Goal: Information Seeking & Learning: Learn about a topic

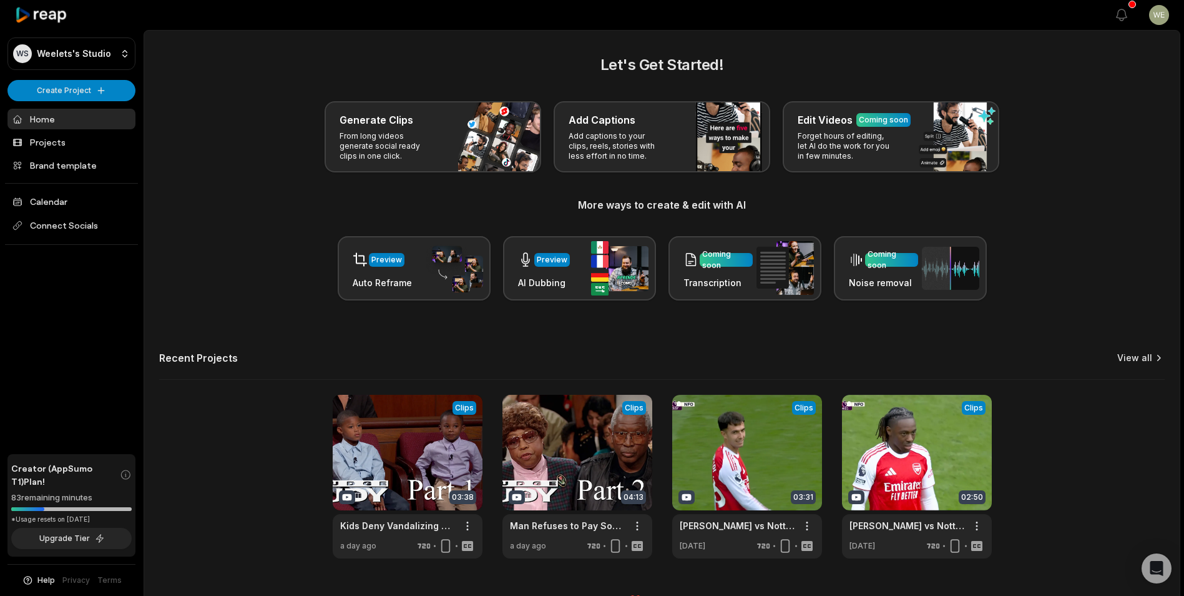
click at [1146, 359] on link "View all" at bounding box center [1134, 357] width 35 height 12
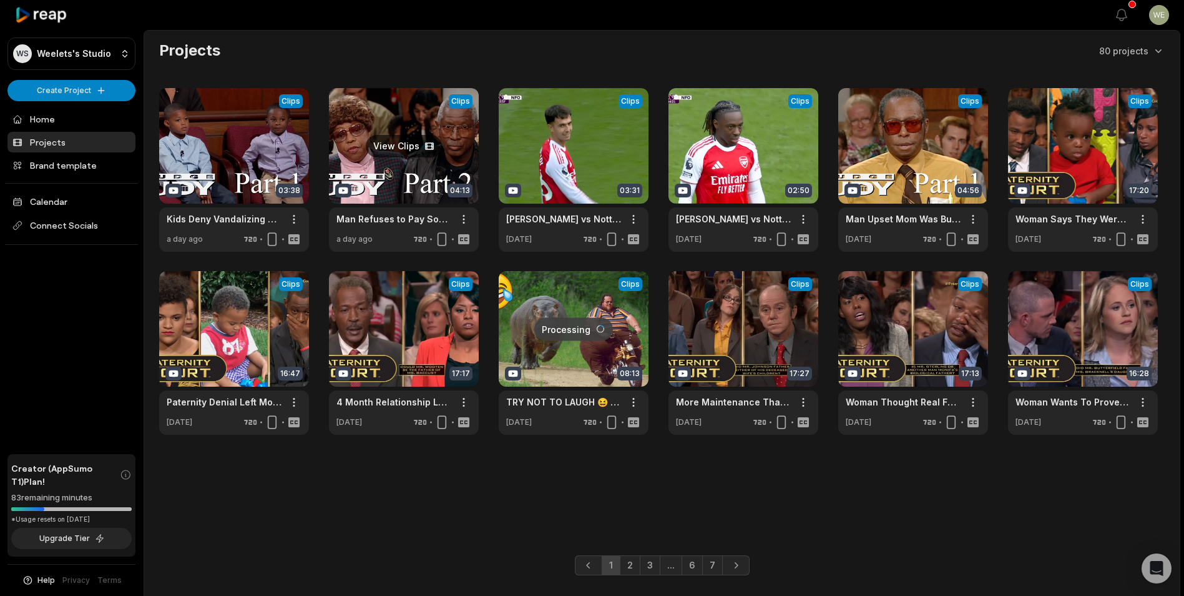
click at [438, 164] on link at bounding box center [404, 170] width 150 height 164
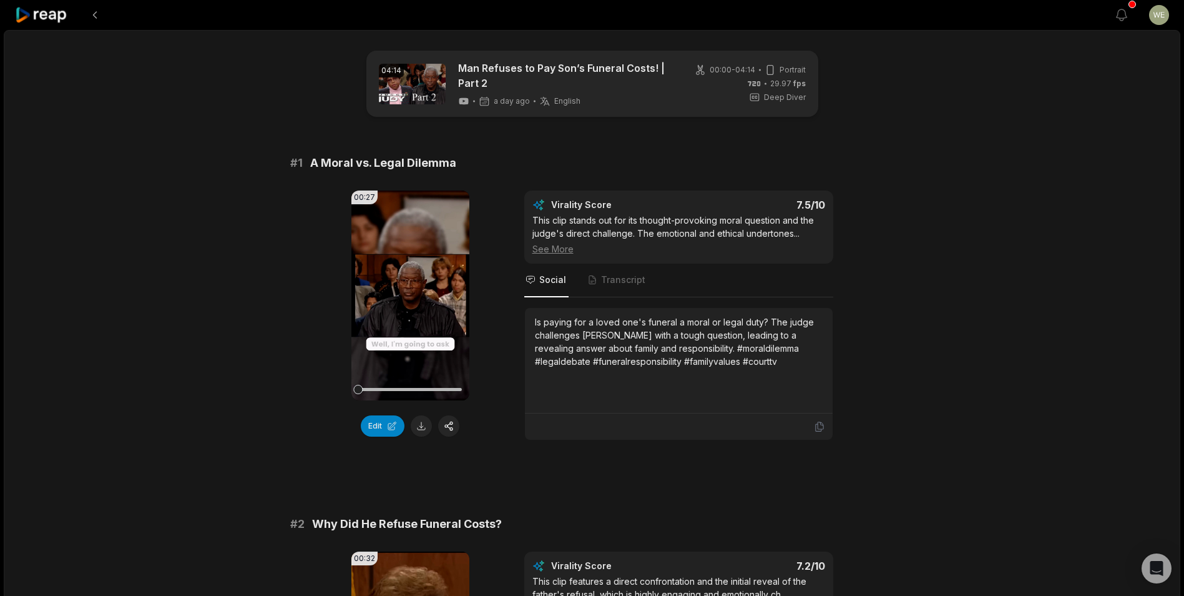
drag, startPoint x: 791, startPoint y: 248, endPoint x: 763, endPoint y: 248, distance: 28.1
click at [791, 249] on div "Virality Score 7.5 /10 This clip stands out for its thought-provoking moral que…" at bounding box center [678, 315] width 309 height 250
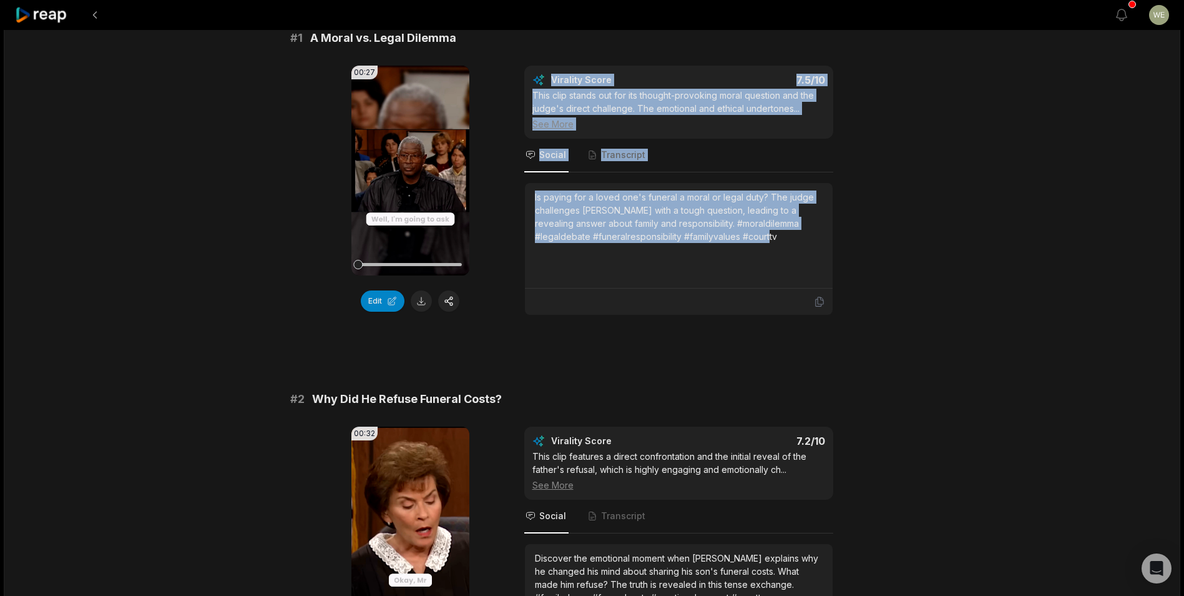
click at [653, 214] on div "Is paying for a loved one's funeral a moral or legal duty? The judge challenges…" at bounding box center [679, 216] width 288 height 52
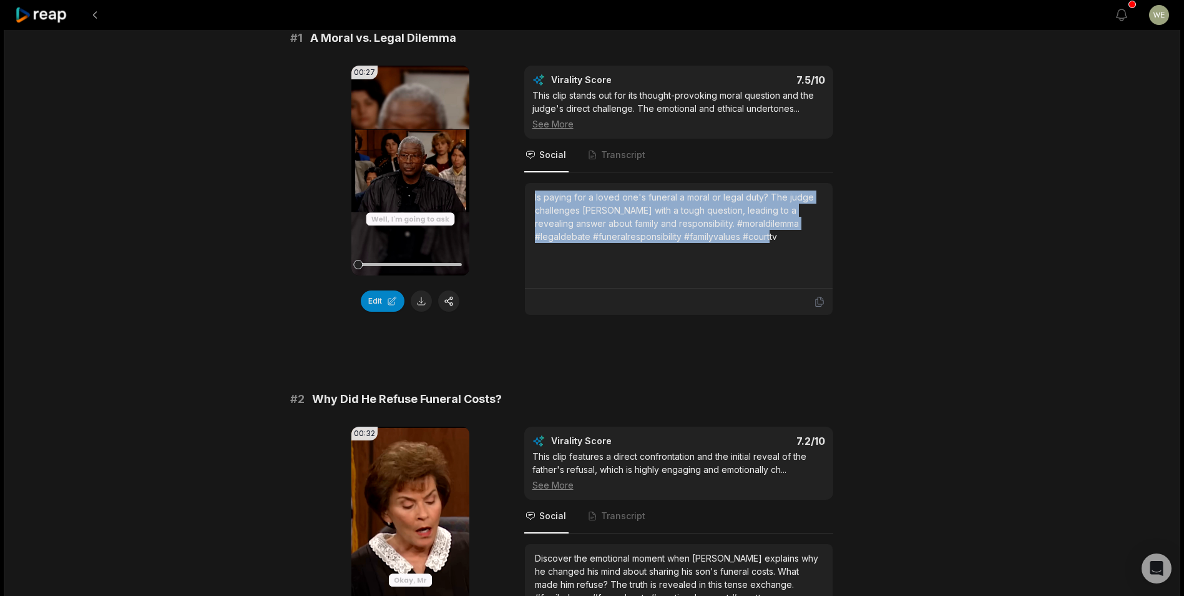
drag, startPoint x: 725, startPoint y: 239, endPoint x: 523, endPoint y: 200, distance: 206.7
click at [523, 200] on div "00:27 Your browser does not support mp4 format. Edit Virality Score 7.5 /10 Thi…" at bounding box center [592, 191] width 604 height 250
drag, startPoint x: 523, startPoint y: 200, endPoint x: 566, endPoint y: 200, distance: 43.1
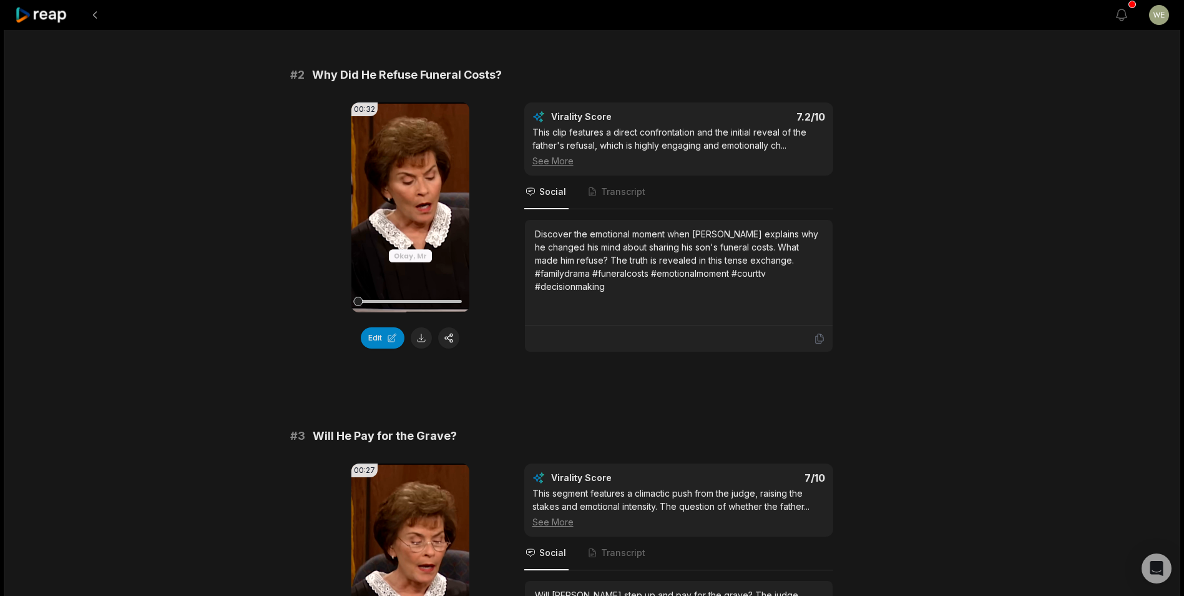
scroll to position [562, 0]
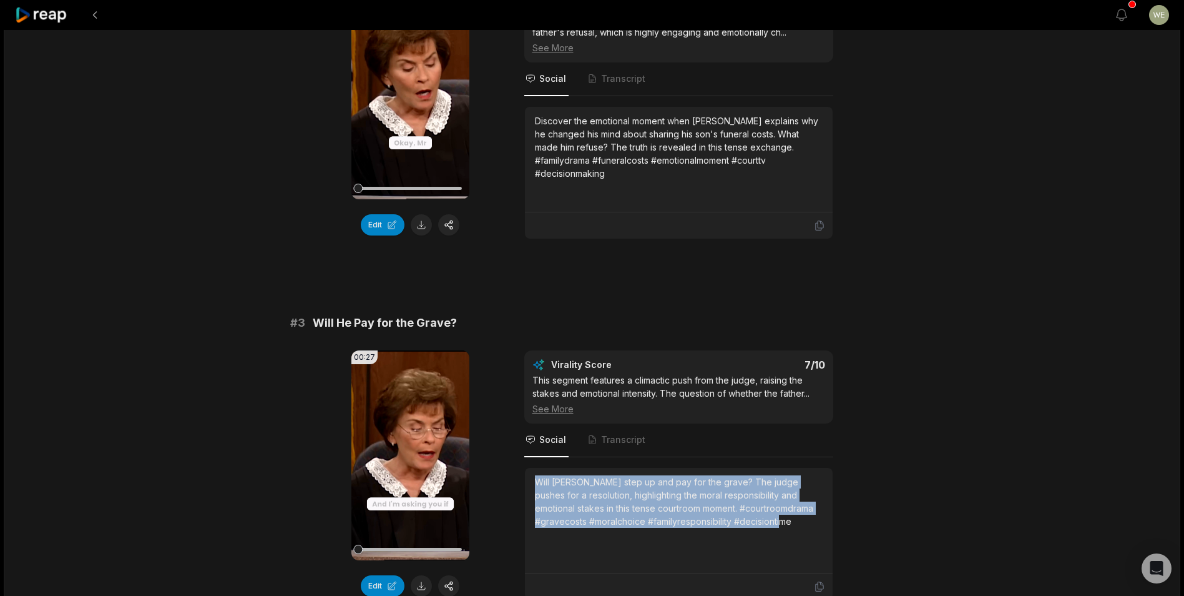
drag, startPoint x: 537, startPoint y: 478, endPoint x: 802, endPoint y: 523, distance: 269.0
click at [802, 523] on div "Will [PERSON_NAME] step up and pay for the grave? The judge pushes for a resolu…" at bounding box center [679, 501] width 288 height 52
copy div "Will [PERSON_NAME] step up and pay for the grave? The judge pushes for a resolu…"
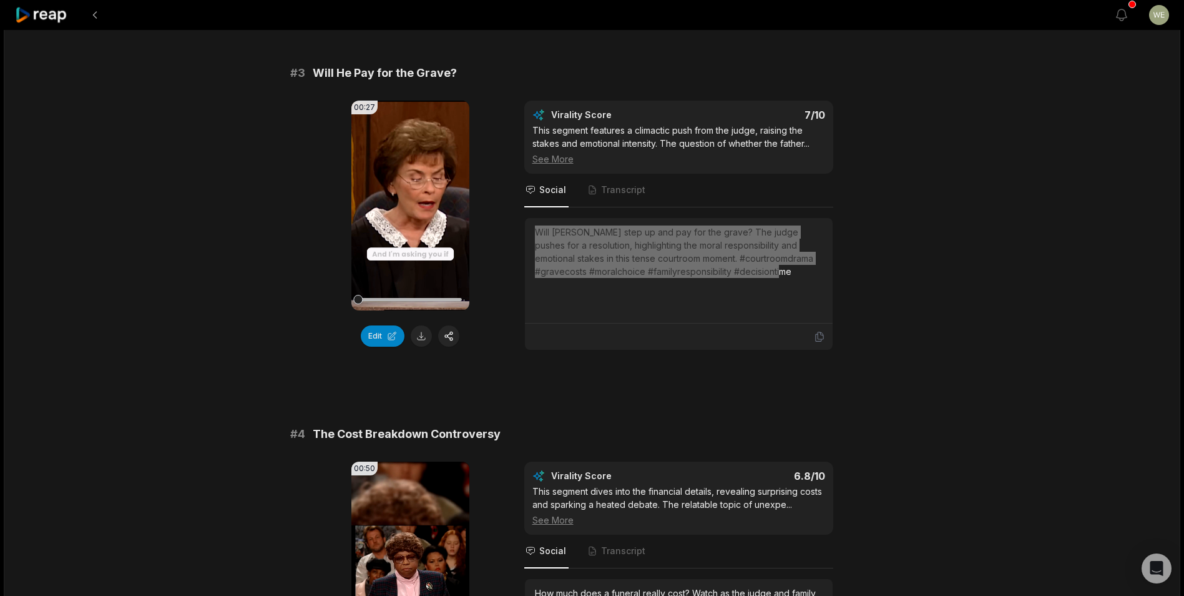
scroll to position [999, 0]
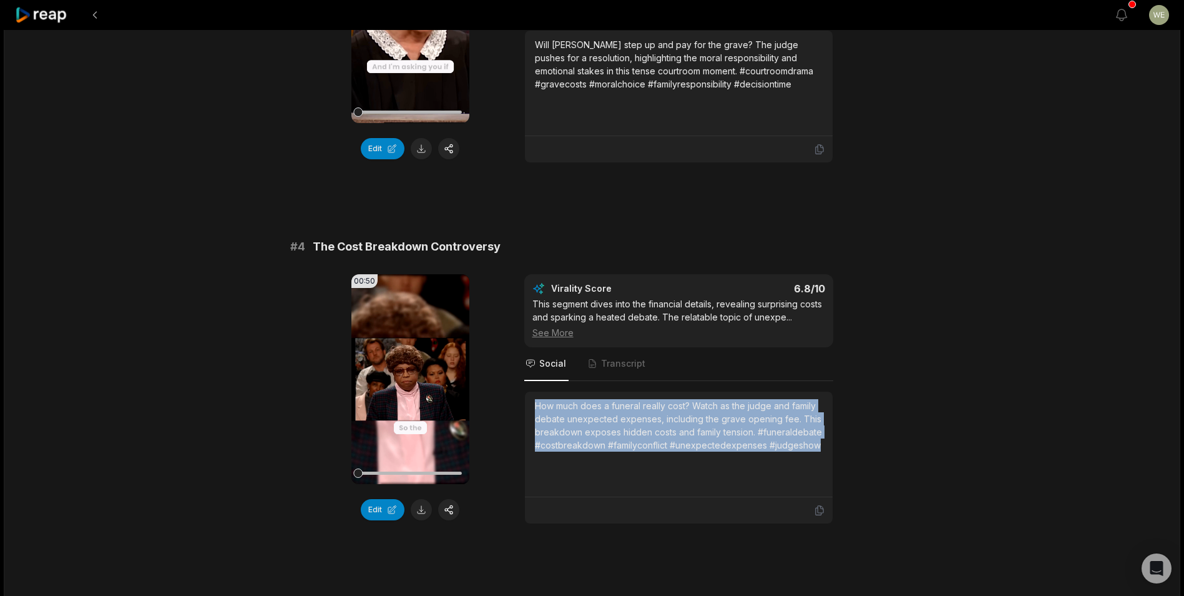
drag, startPoint x: 531, startPoint y: 405, endPoint x: 851, endPoint y: 446, distance: 322.3
click at [851, 446] on div "00:50 Your browser does not support mp4 format. Edit Virality Score 6.8 /10 Thi…" at bounding box center [592, 399] width 604 height 250
drag, startPoint x: 851, startPoint y: 446, endPoint x: 757, endPoint y: 429, distance: 95.9
copy div "How much does a funeral really cost? Watch as the judge and family debate unexp…"
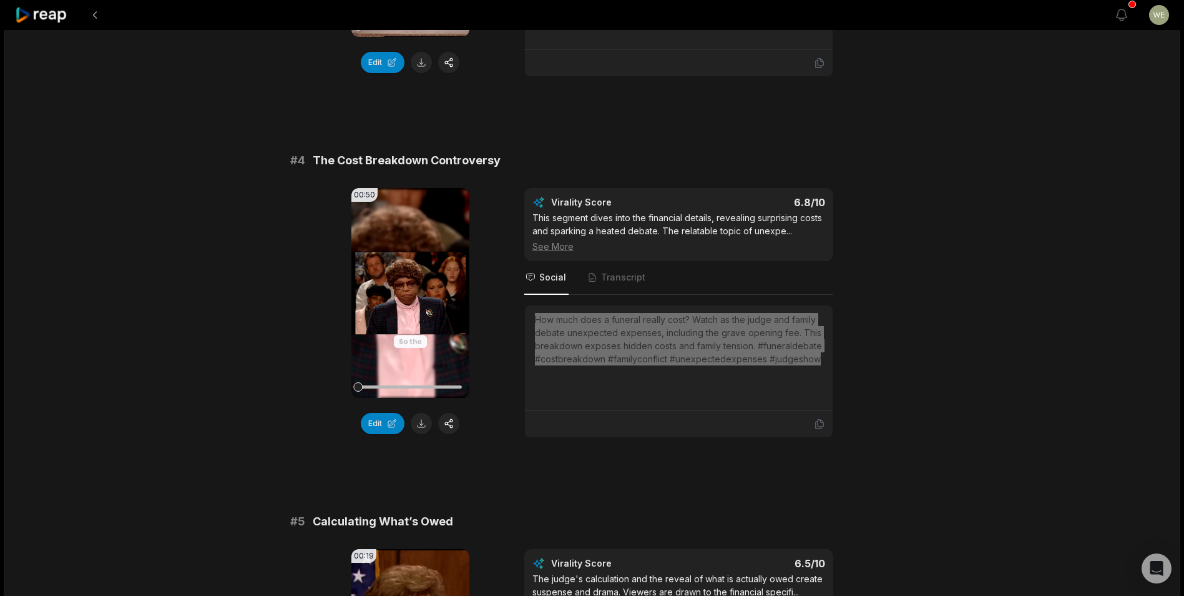
scroll to position [1061, 0]
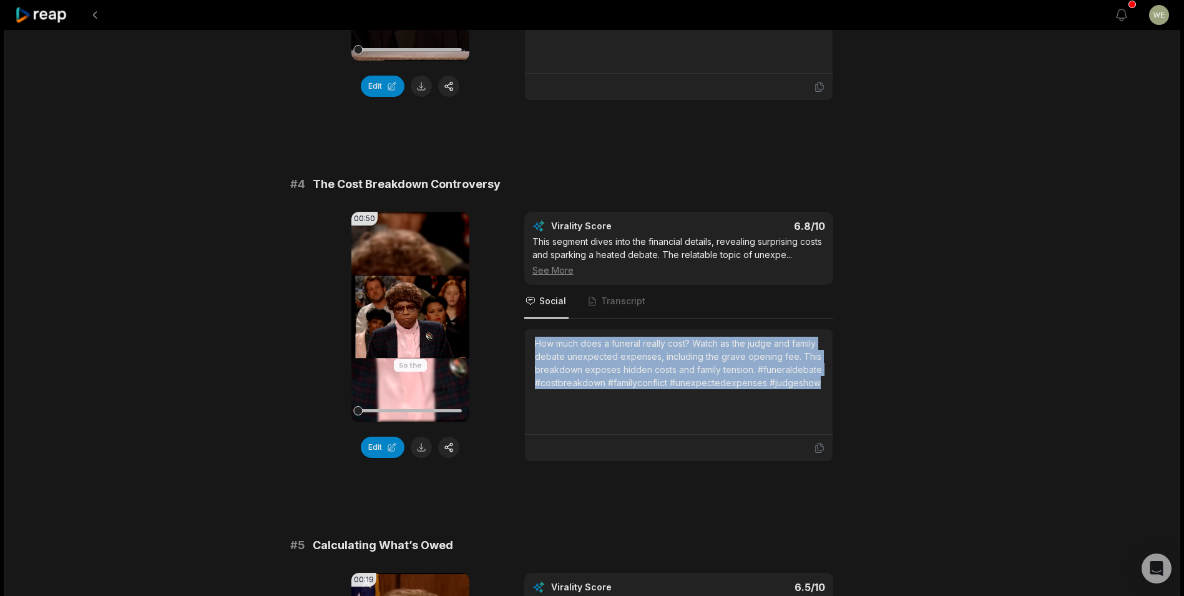
copy div "How much does a funeral really cost? Watch as the judge and family debate unexp…"
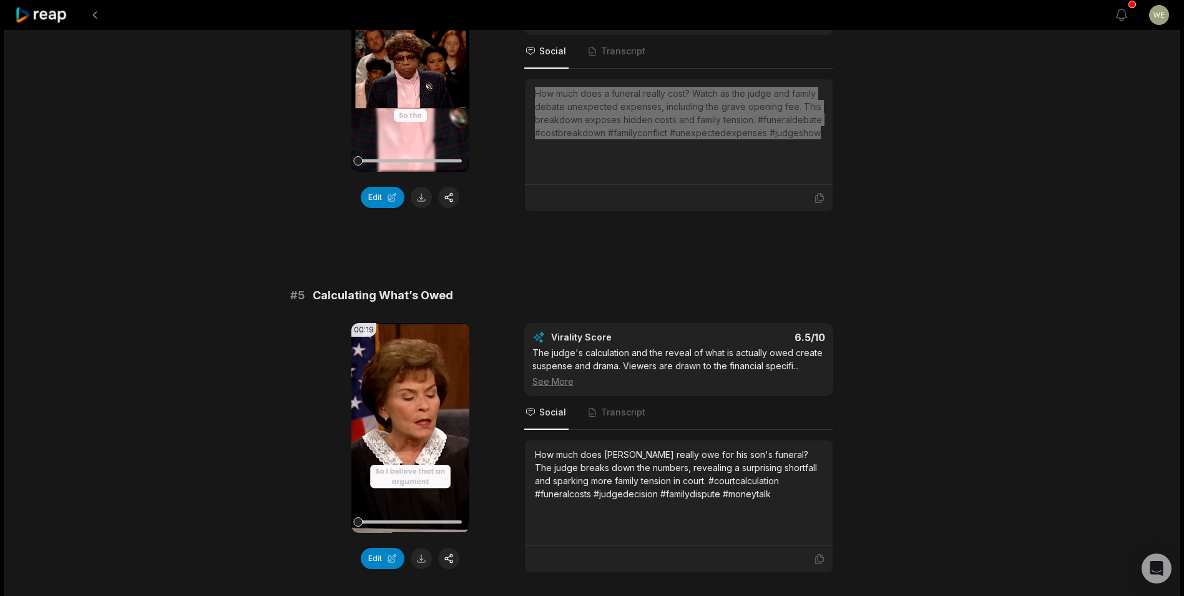
scroll to position [1436, 0]
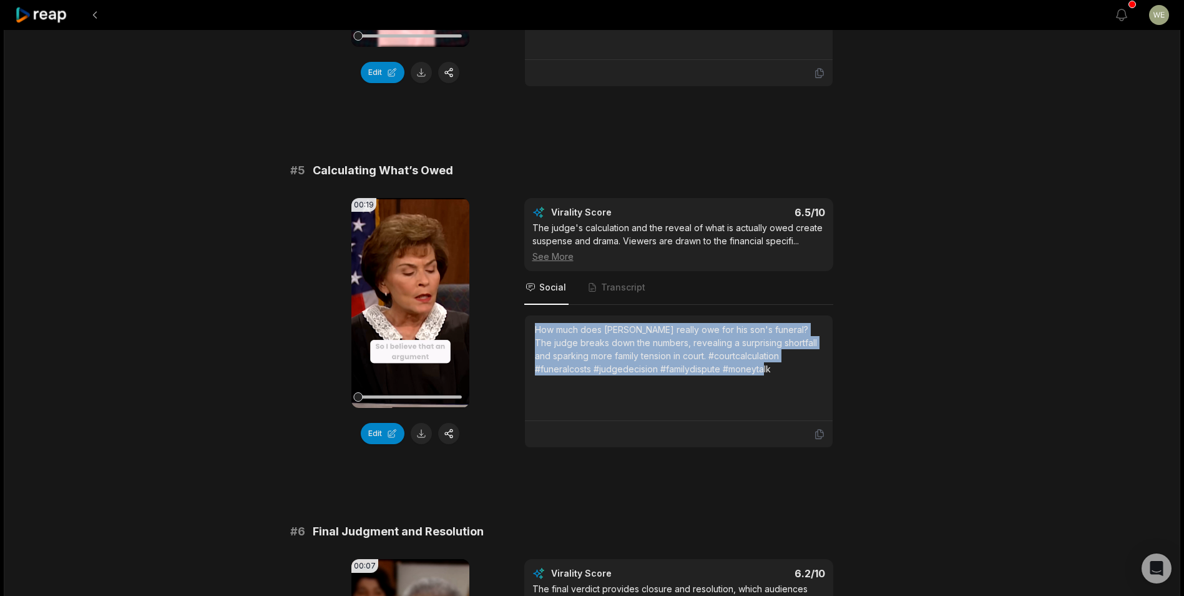
drag, startPoint x: 534, startPoint y: 328, endPoint x: 782, endPoint y: 373, distance: 251.9
click at [782, 373] on div "How much does [PERSON_NAME] really owe for his son's funeral? The judge breaks …" at bounding box center [679, 349] width 288 height 52
copy div "How much does [PERSON_NAME] really owe for his son's funeral? The judge breaks …"
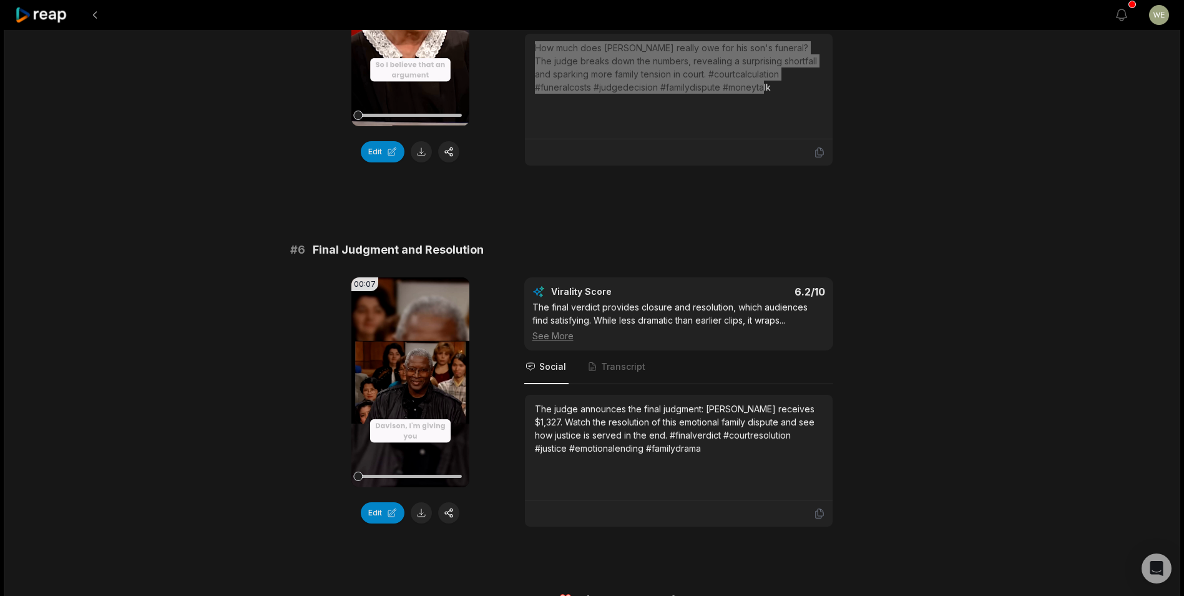
scroll to position [1743, 0]
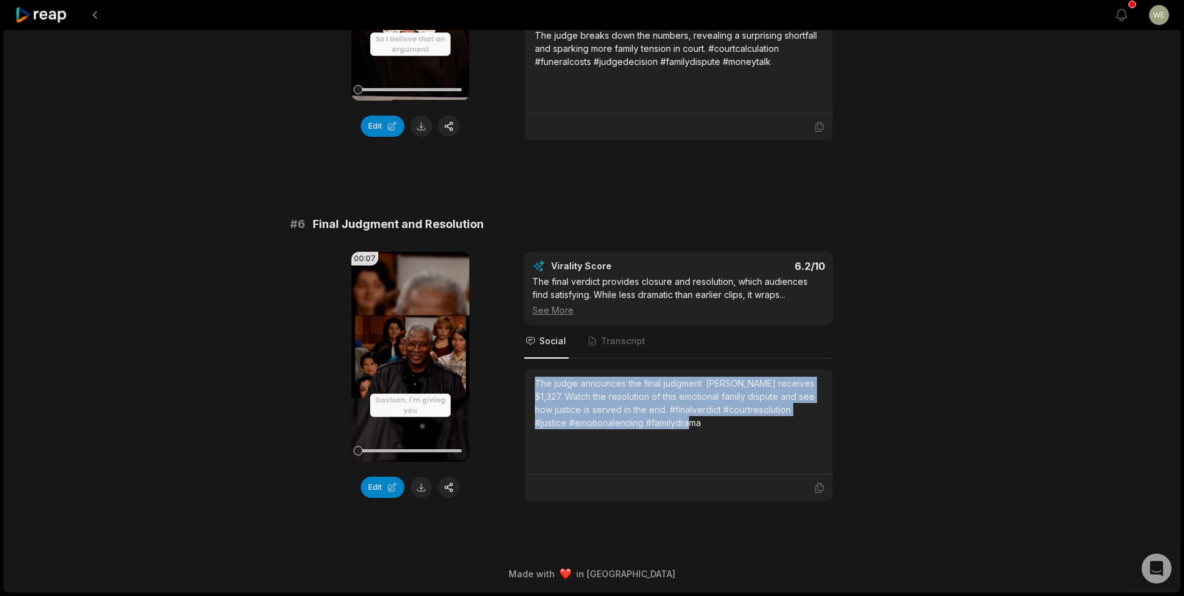
drag, startPoint x: 531, startPoint y: 379, endPoint x: 712, endPoint y: 423, distance: 185.6
click at [712, 423] on div "The judge announces the final judgment: [PERSON_NAME] receives $1,327. Watch th…" at bounding box center [679, 422] width 308 height 106
drag, startPoint x: 712, startPoint y: 423, endPoint x: 614, endPoint y: 405, distance: 99.1
copy div "The judge announces the final judgment: [PERSON_NAME] receives $1,327. Watch th…"
